Goal: Find specific page/section: Find specific page/section

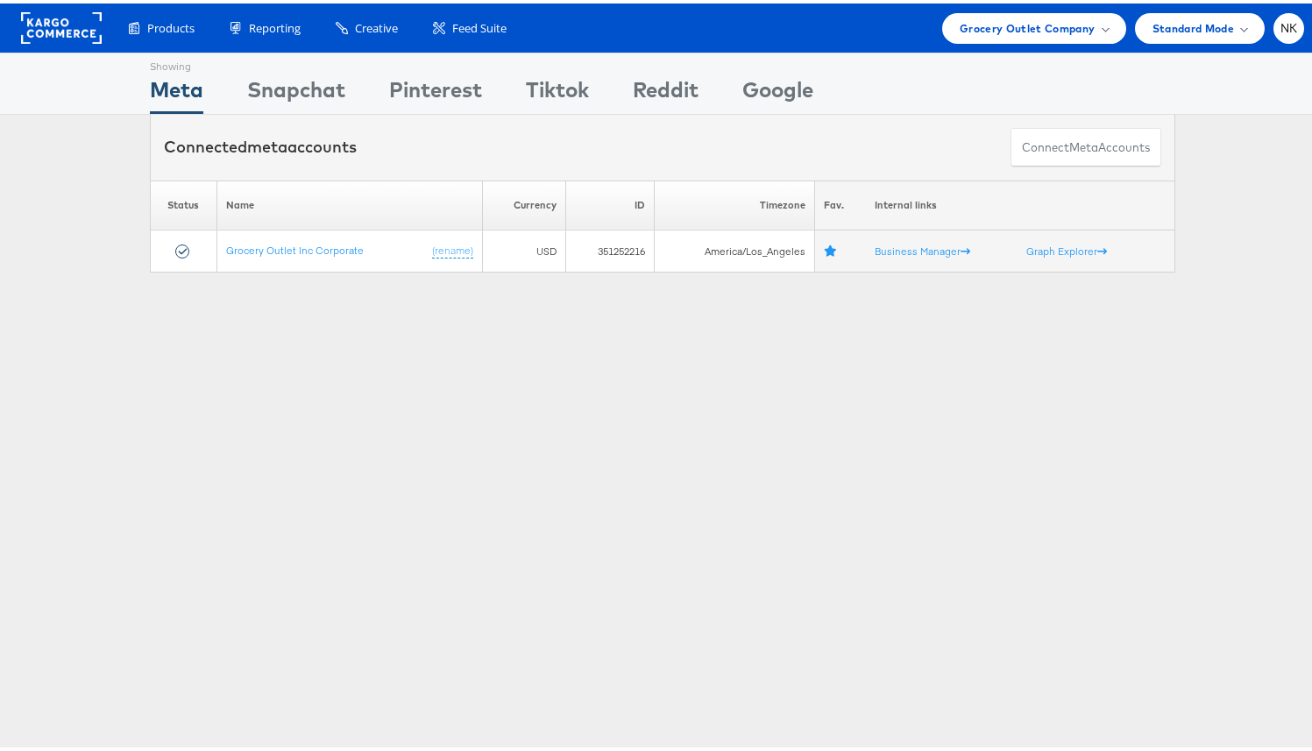
click at [43, 35] on rect at bounding box center [61, 25] width 81 height 32
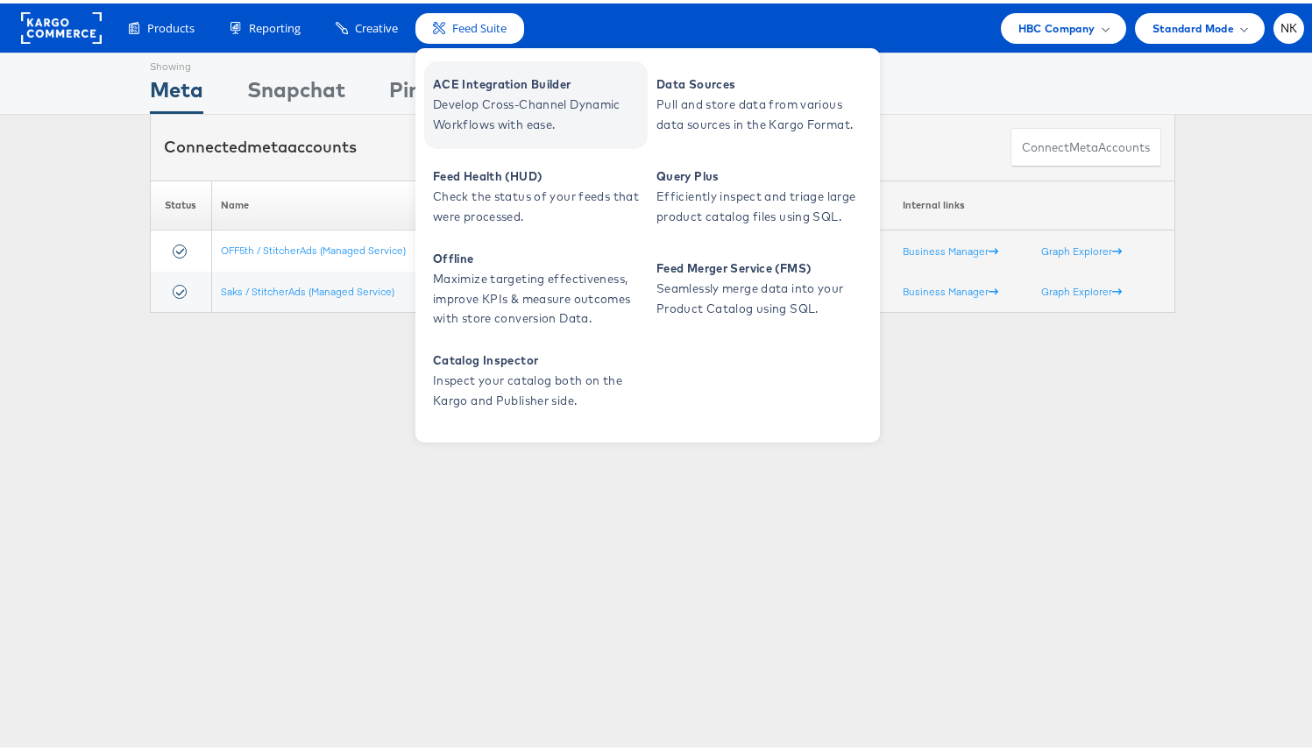
click at [477, 78] on span "ACE Integration Builder" at bounding box center [538, 81] width 210 height 20
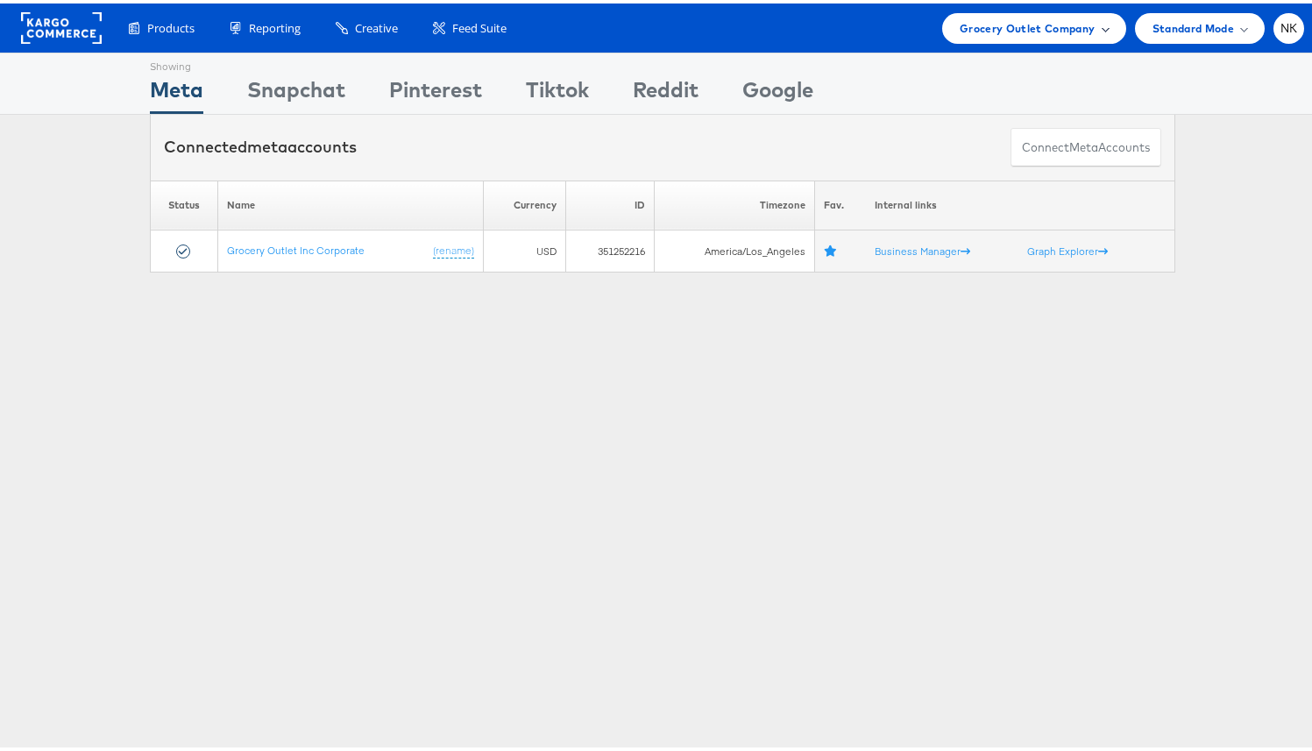
click at [969, 21] on span "Grocery Outlet Company" at bounding box center [1028, 25] width 136 height 18
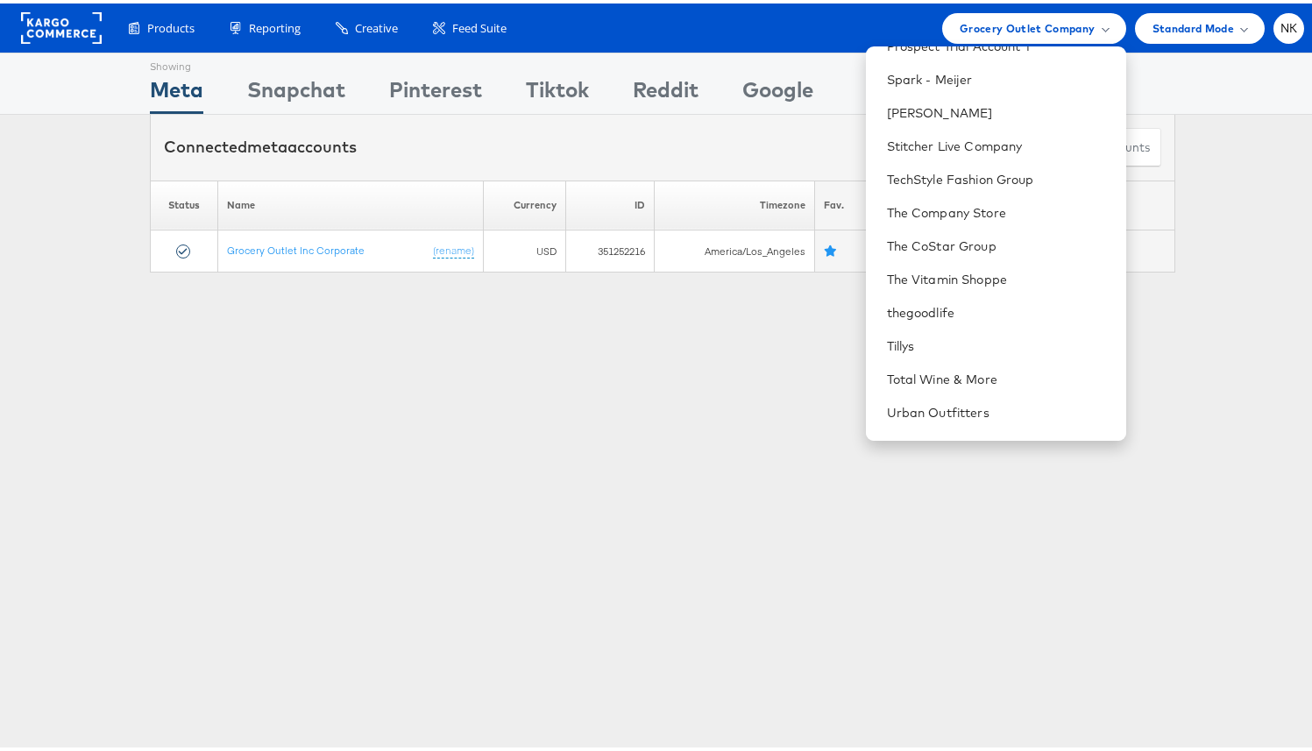
scroll to position [1679, 0]
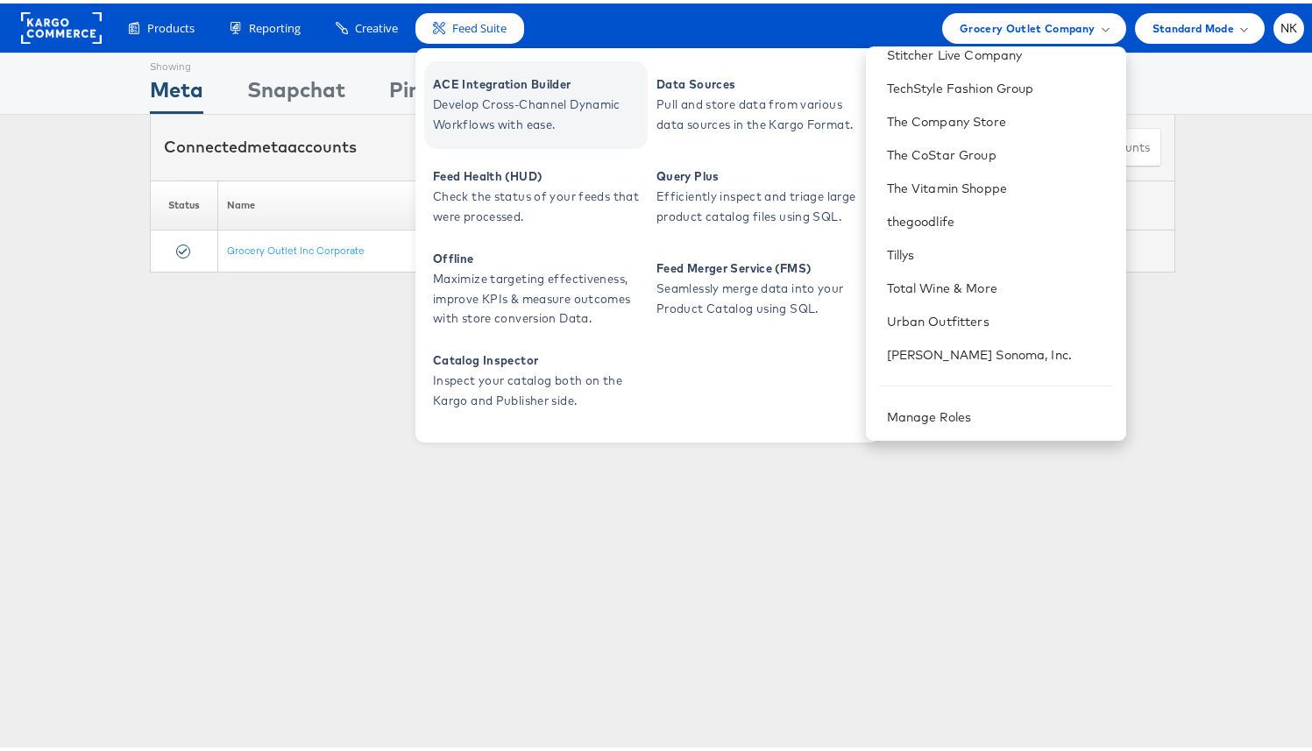
click at [459, 84] on span "ACE Integration Builder" at bounding box center [538, 81] width 210 height 20
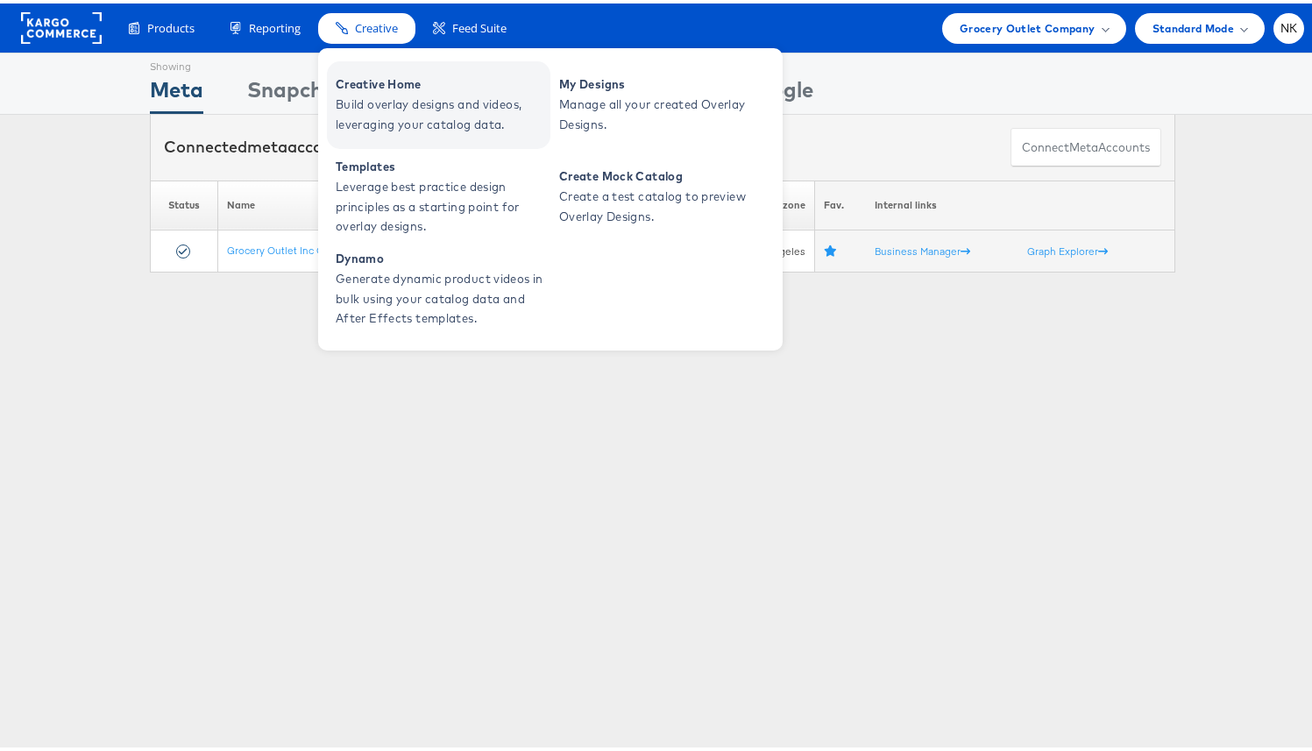
click at [401, 86] on span "Creative Home" at bounding box center [441, 81] width 210 height 20
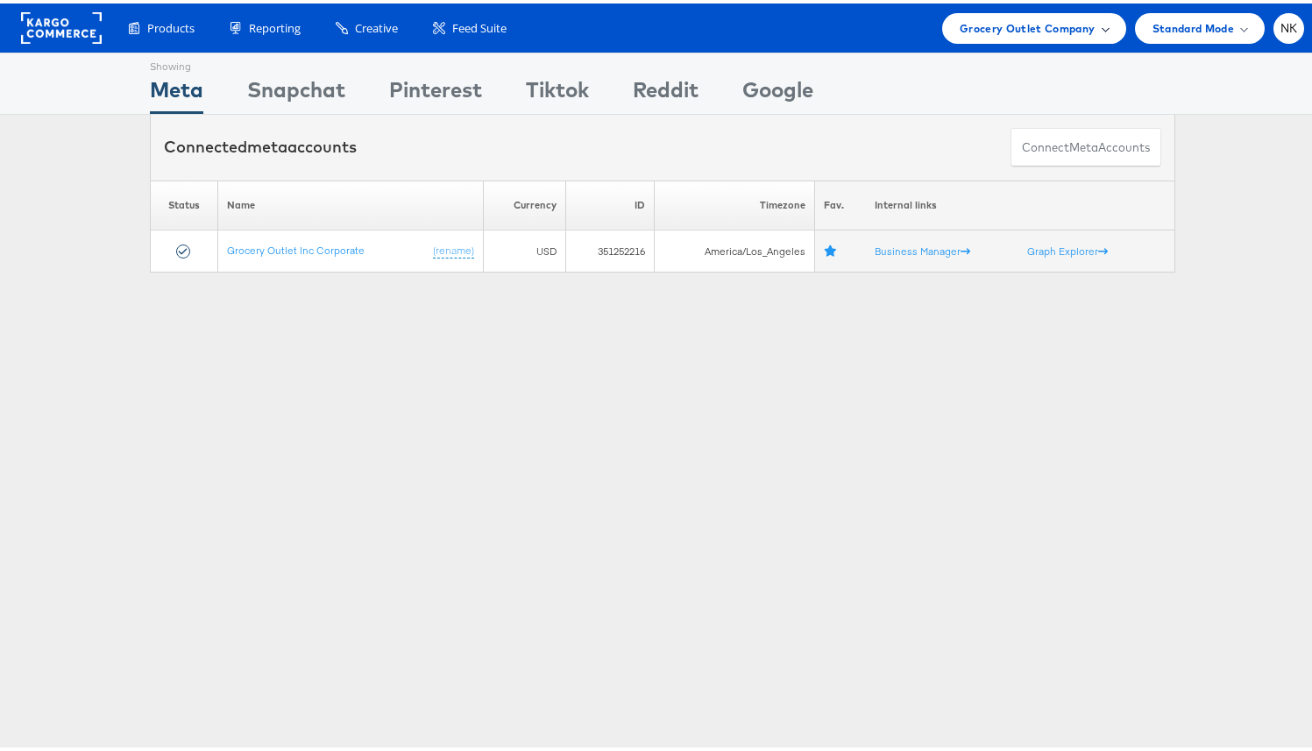
click at [974, 24] on span "Grocery Outlet Company" at bounding box center [1028, 25] width 136 height 18
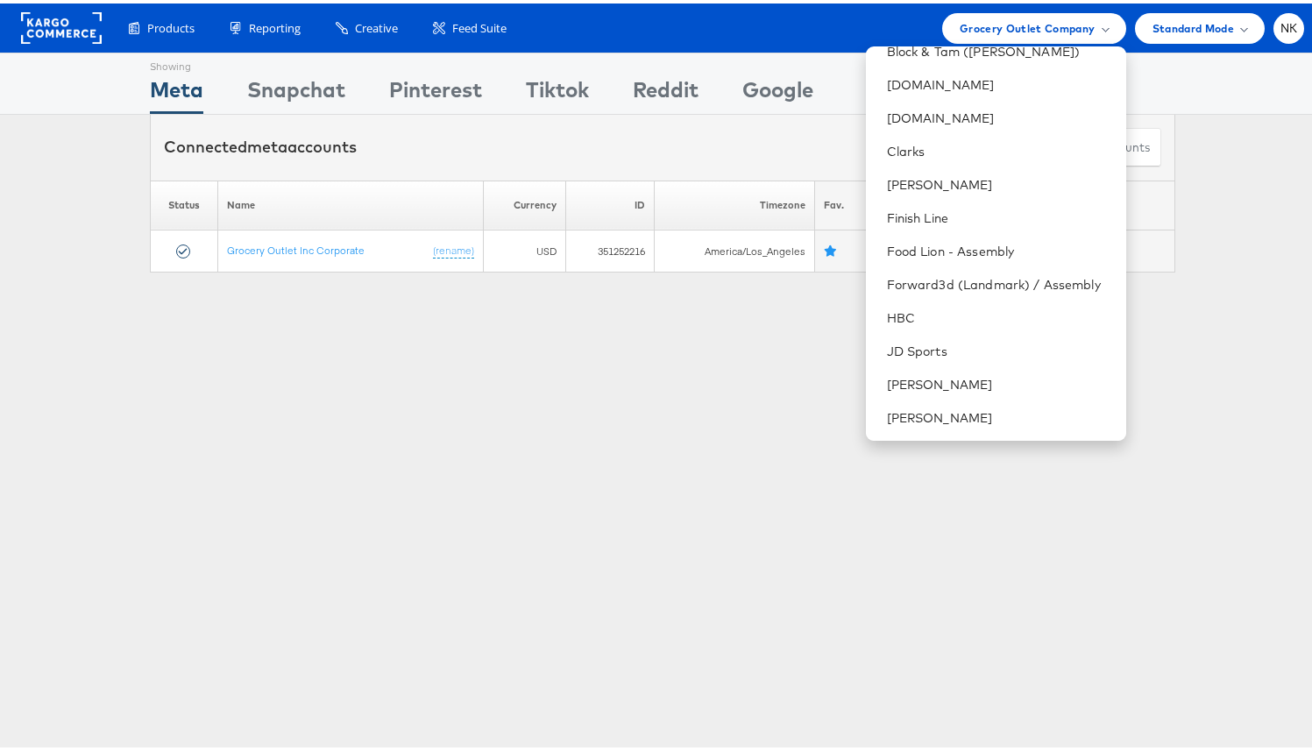
scroll to position [539, 0]
